Goal: Navigation & Orientation: Find specific page/section

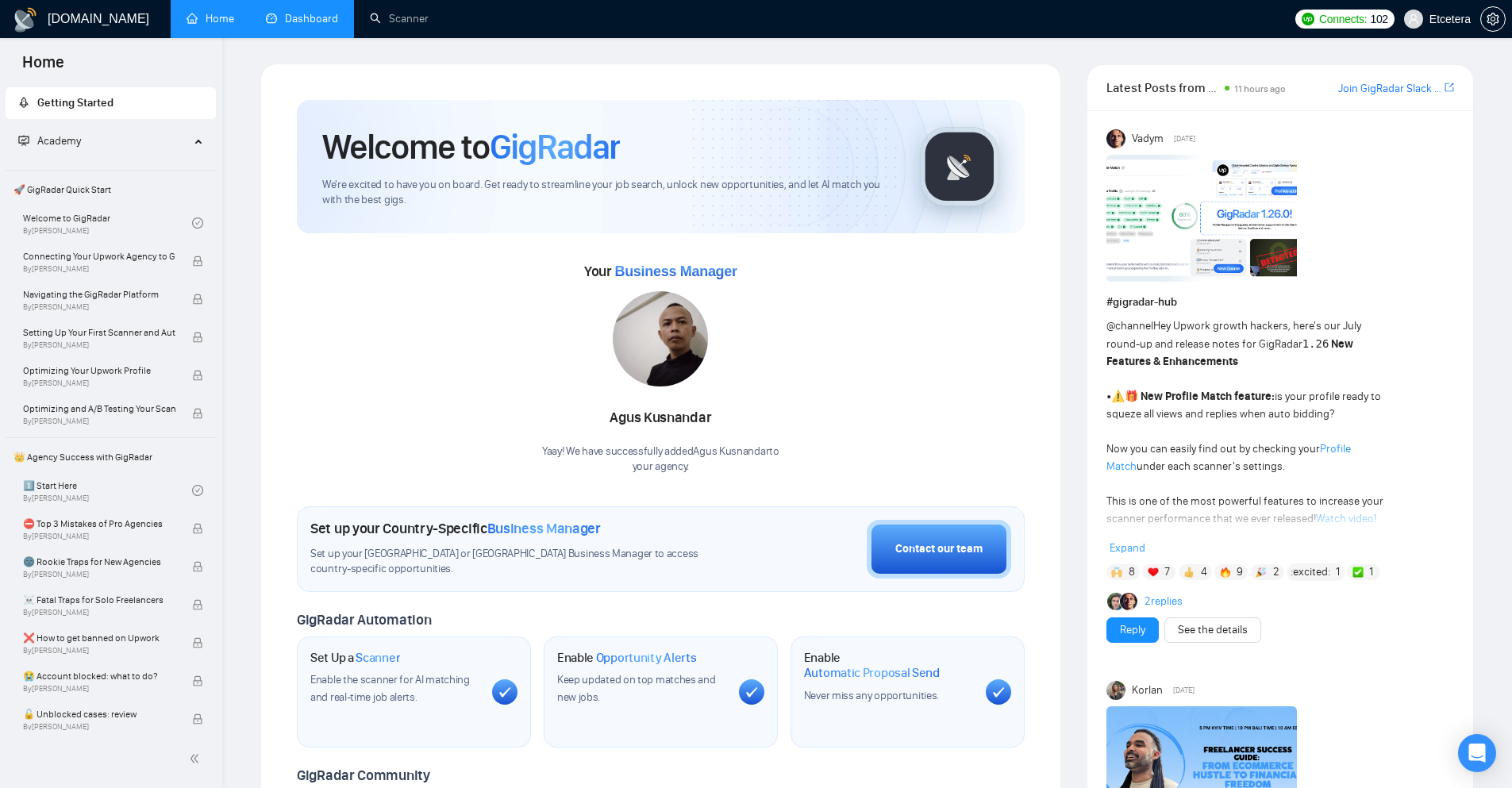
click at [310, 25] on link "Dashboard" at bounding box center [302, 18] width 72 height 13
